Goal: Find specific page/section: Find specific page/section

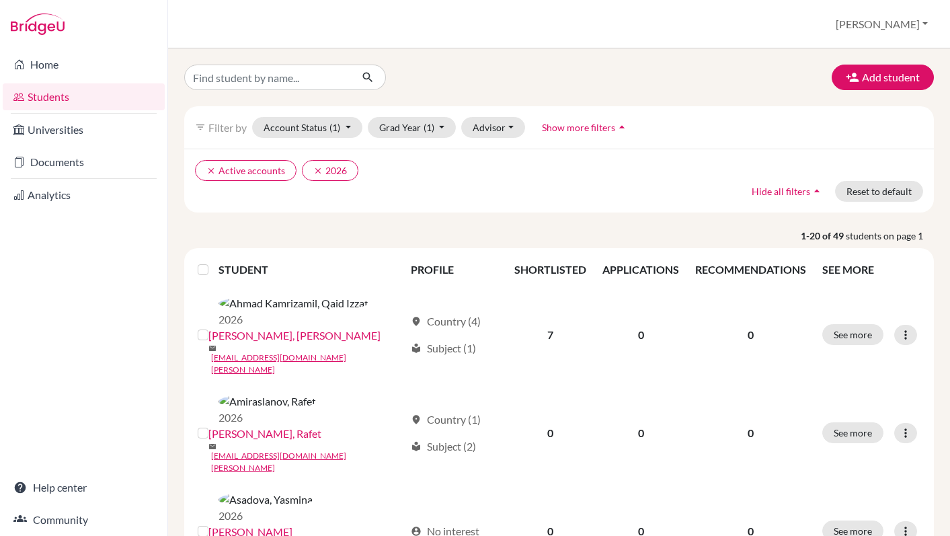
click at [48, 103] on link "Students" at bounding box center [84, 96] width 162 height 27
click at [348, 130] on button "Account Status (1)" at bounding box center [307, 127] width 110 height 21
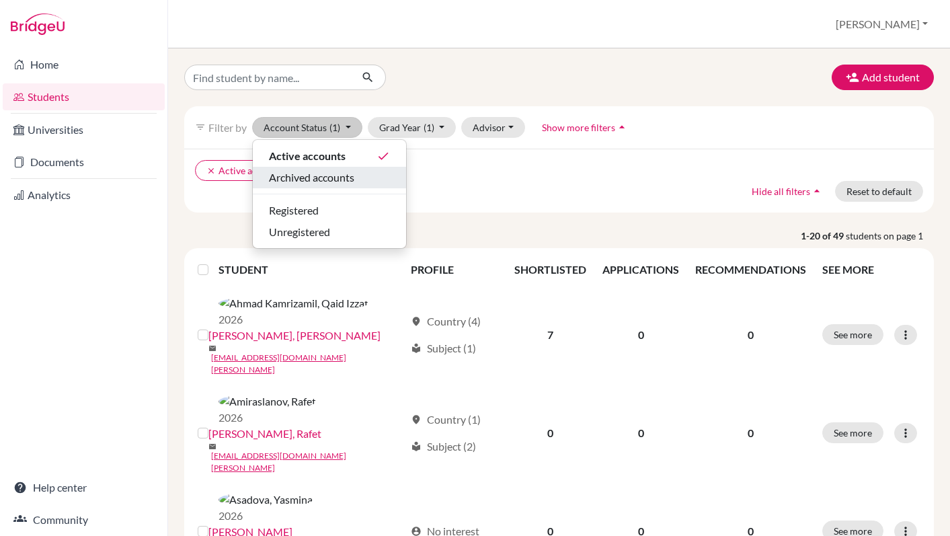
click at [329, 177] on span "Archived accounts" at bounding box center [311, 177] width 85 height 16
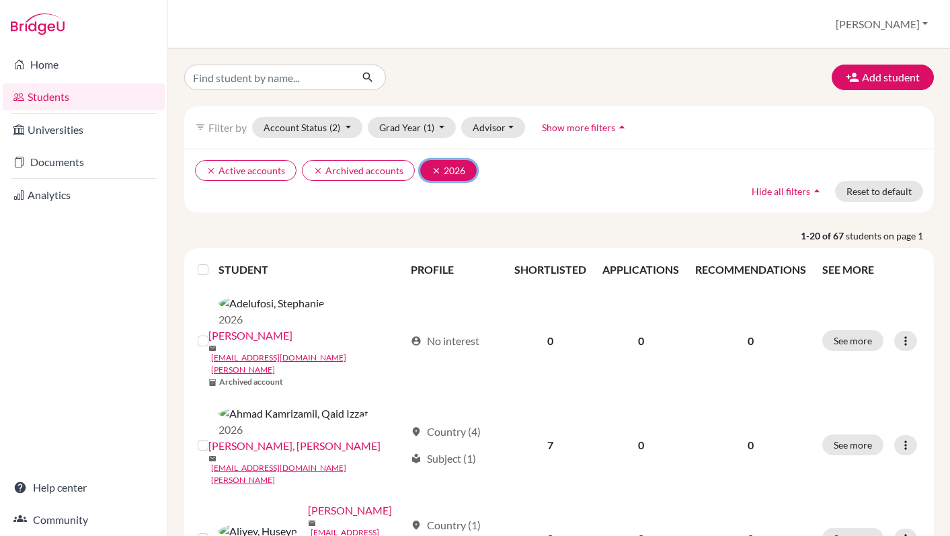
click at [431, 169] on icon "clear" at bounding box center [435, 170] width 9 height 9
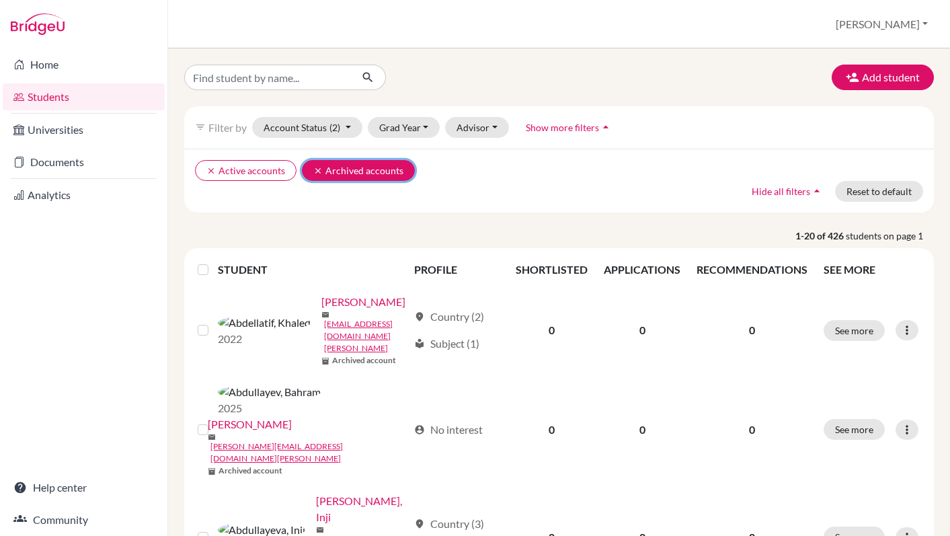
click at [314, 171] on icon "clear" at bounding box center [317, 170] width 9 height 9
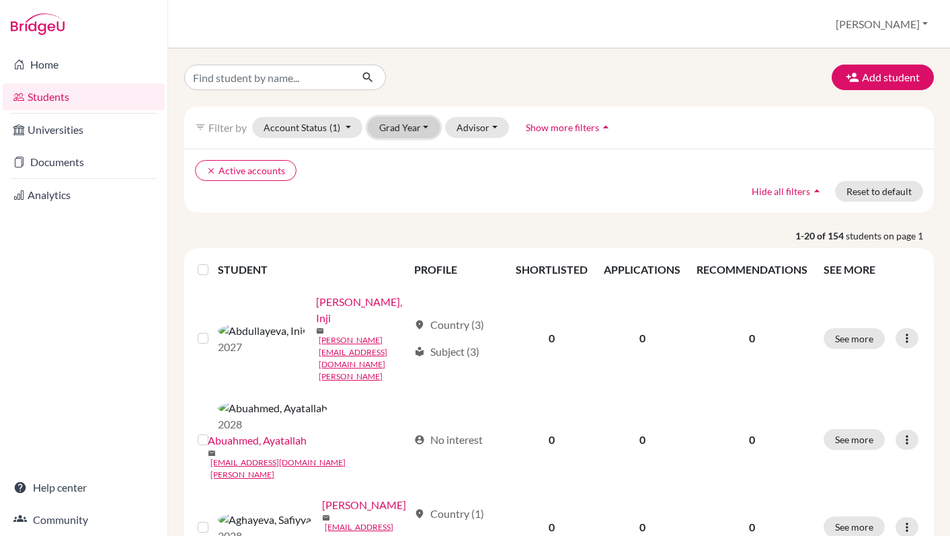
click at [431, 131] on button "Grad Year" at bounding box center [404, 127] width 73 height 21
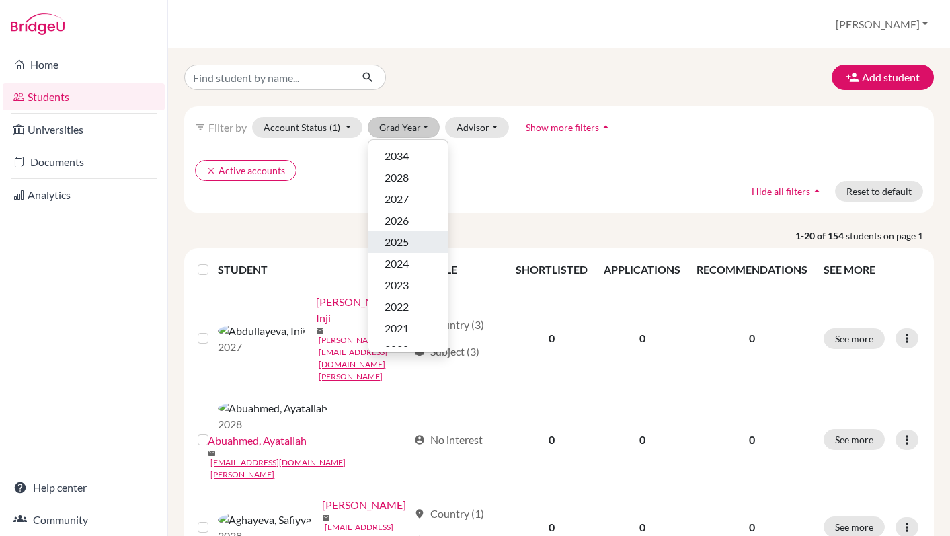
click at [403, 237] on span "2025" at bounding box center [396, 242] width 24 height 16
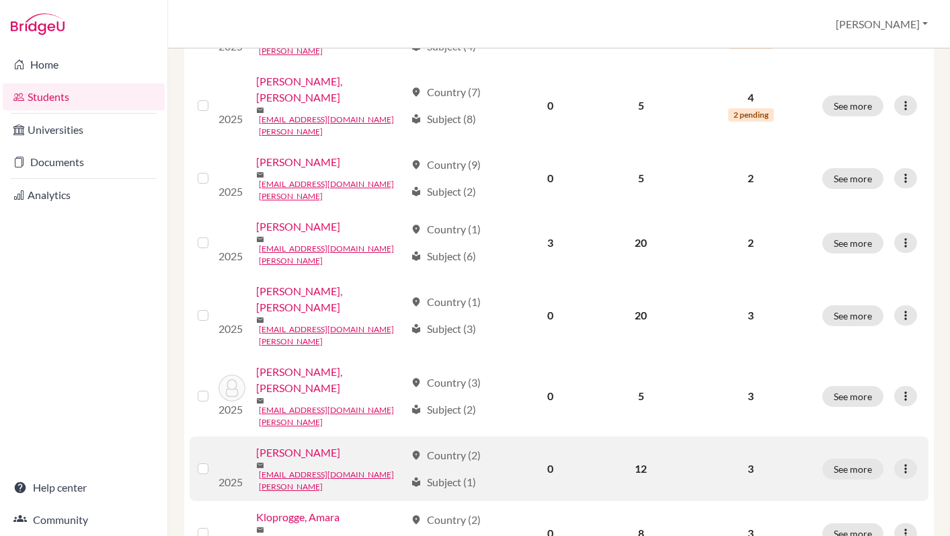
scroll to position [1002, 0]
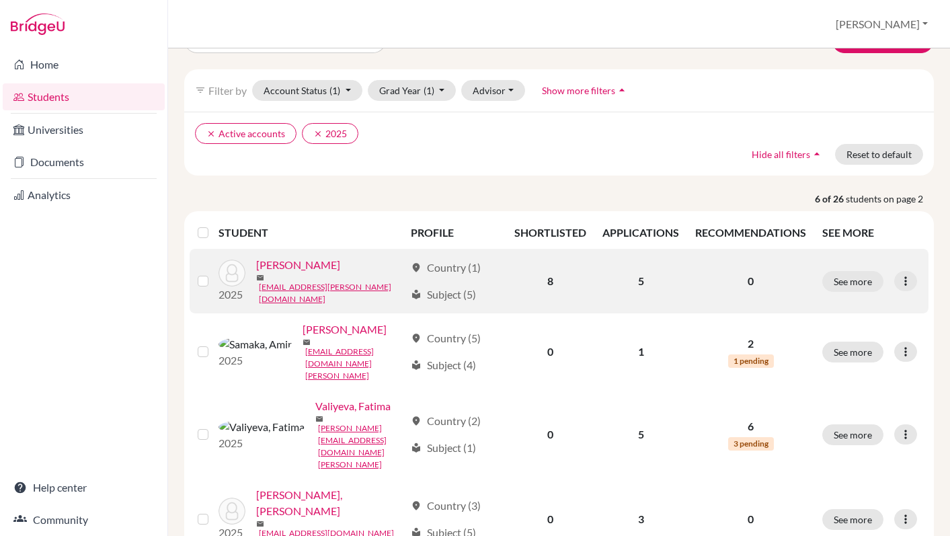
scroll to position [174, 0]
